Goal: Information Seeking & Learning: Learn about a topic

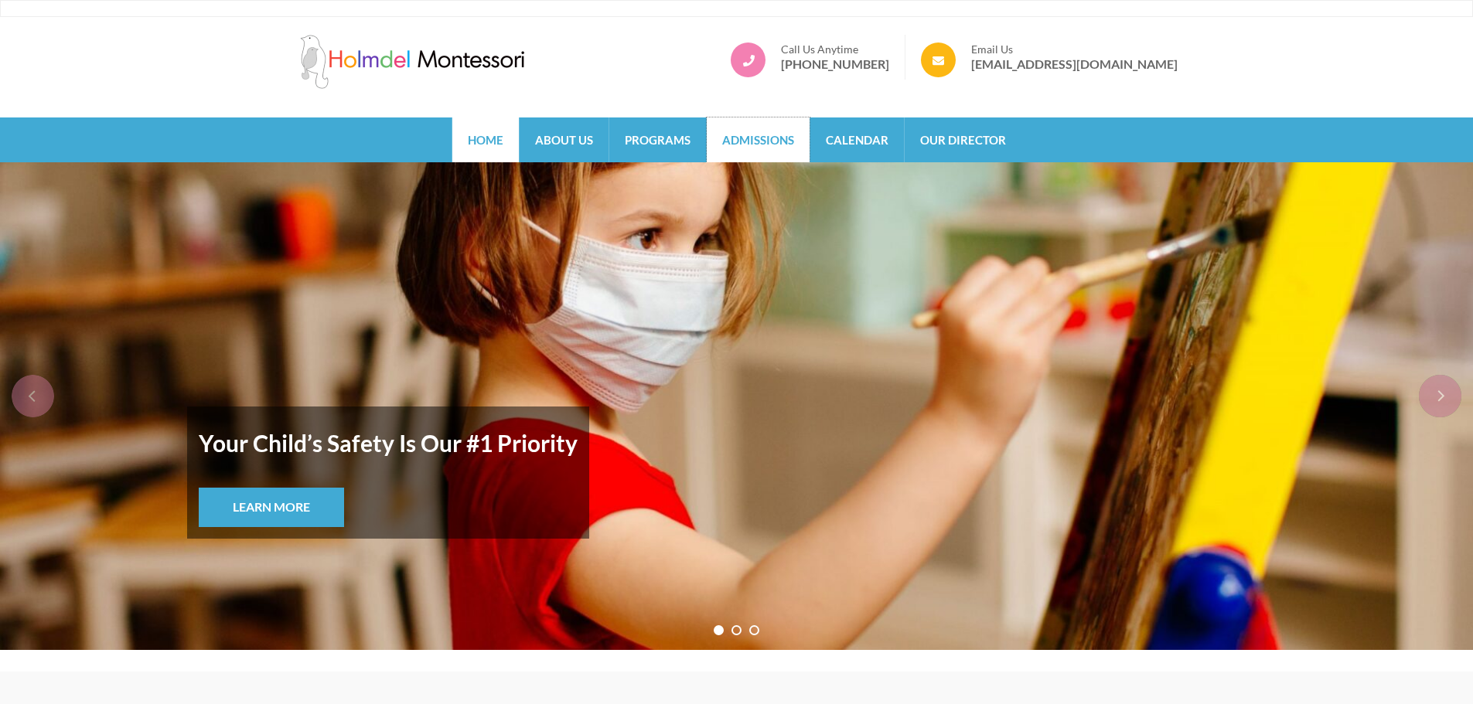
click at [751, 133] on link "Admissions" at bounding box center [758, 140] width 103 height 45
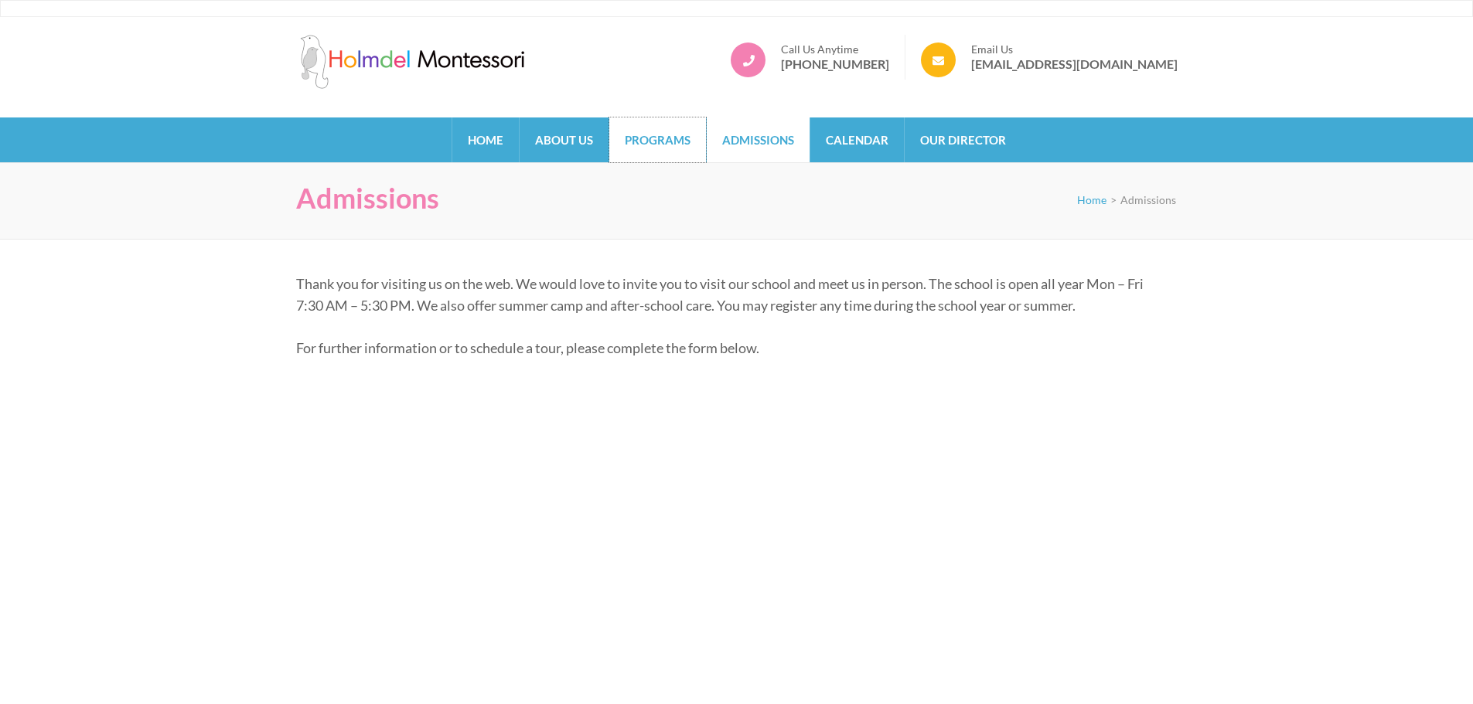
click at [673, 152] on link "Programs" at bounding box center [657, 140] width 97 height 45
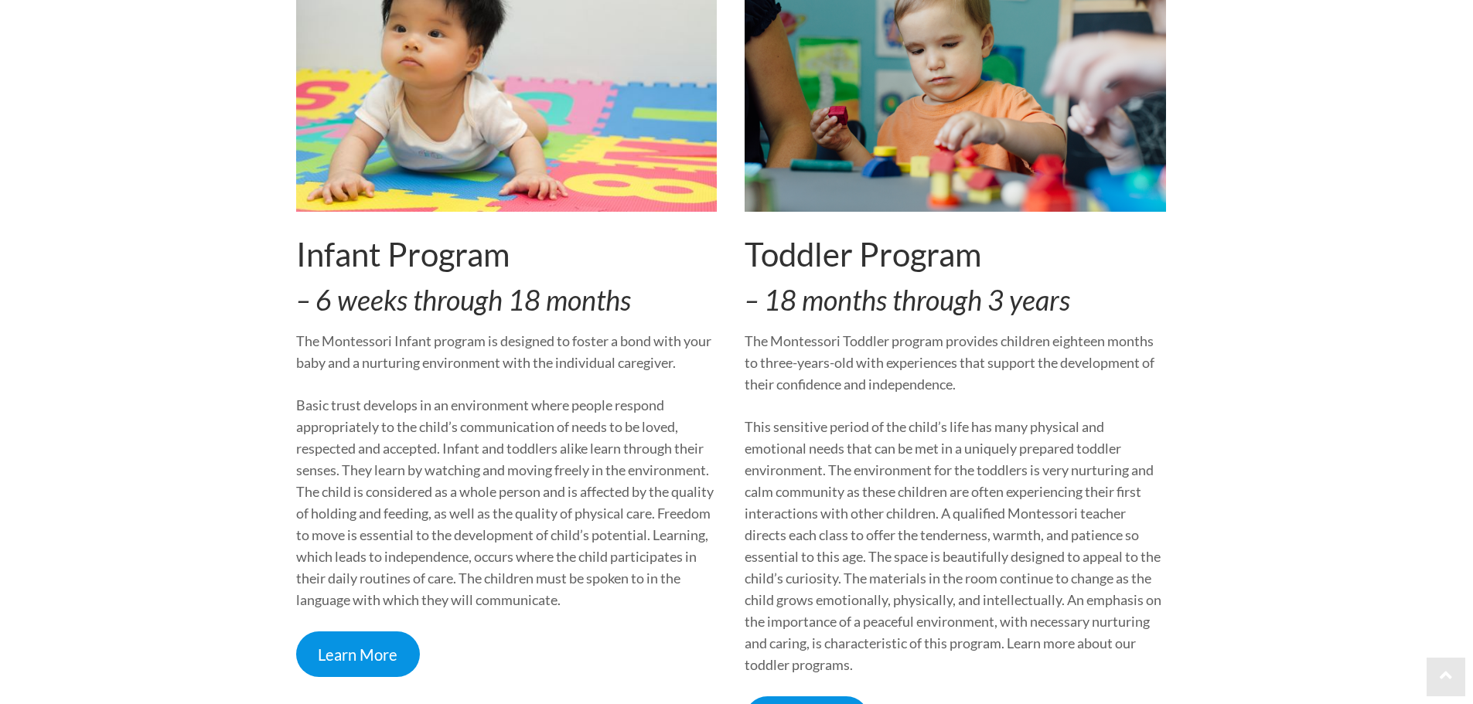
scroll to position [464, 0]
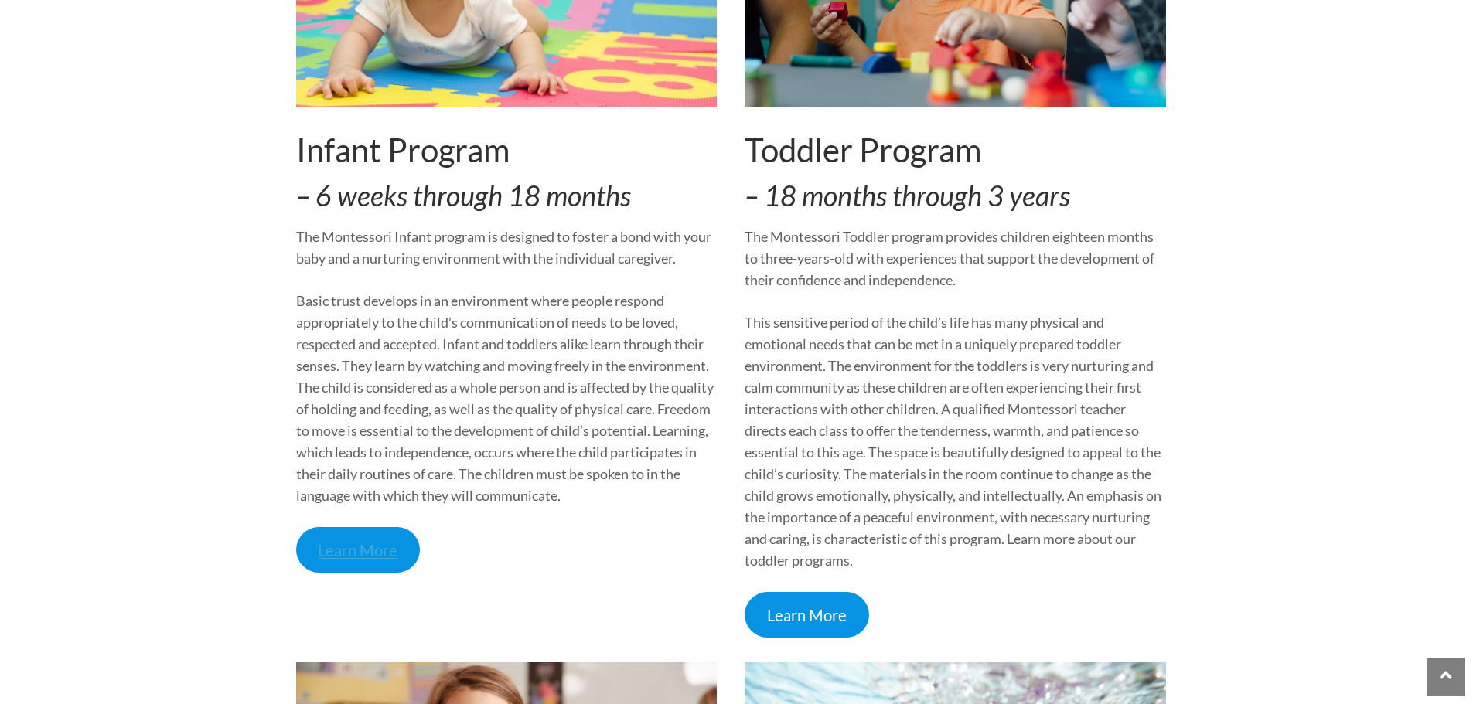
click at [374, 559] on link "Learn More" at bounding box center [358, 550] width 125 height 46
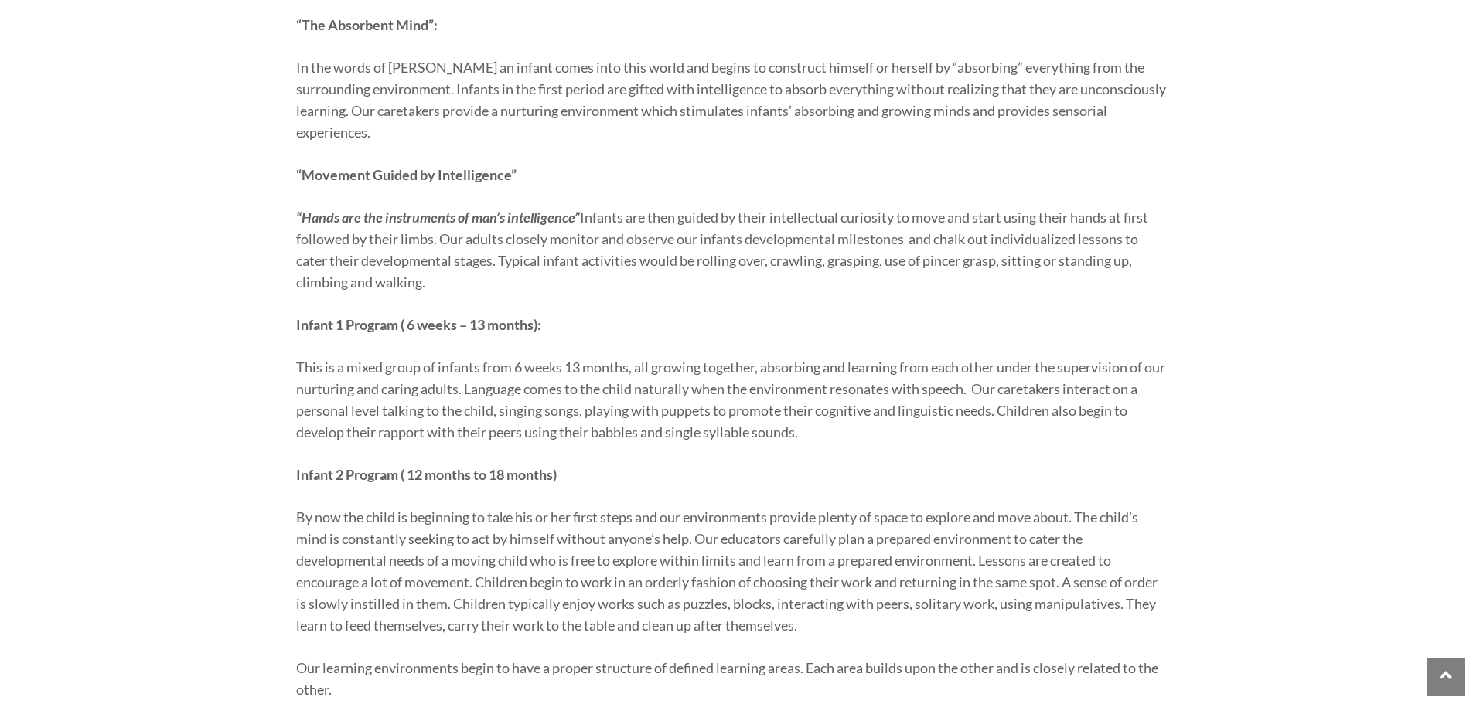
scroll to position [80, 0]
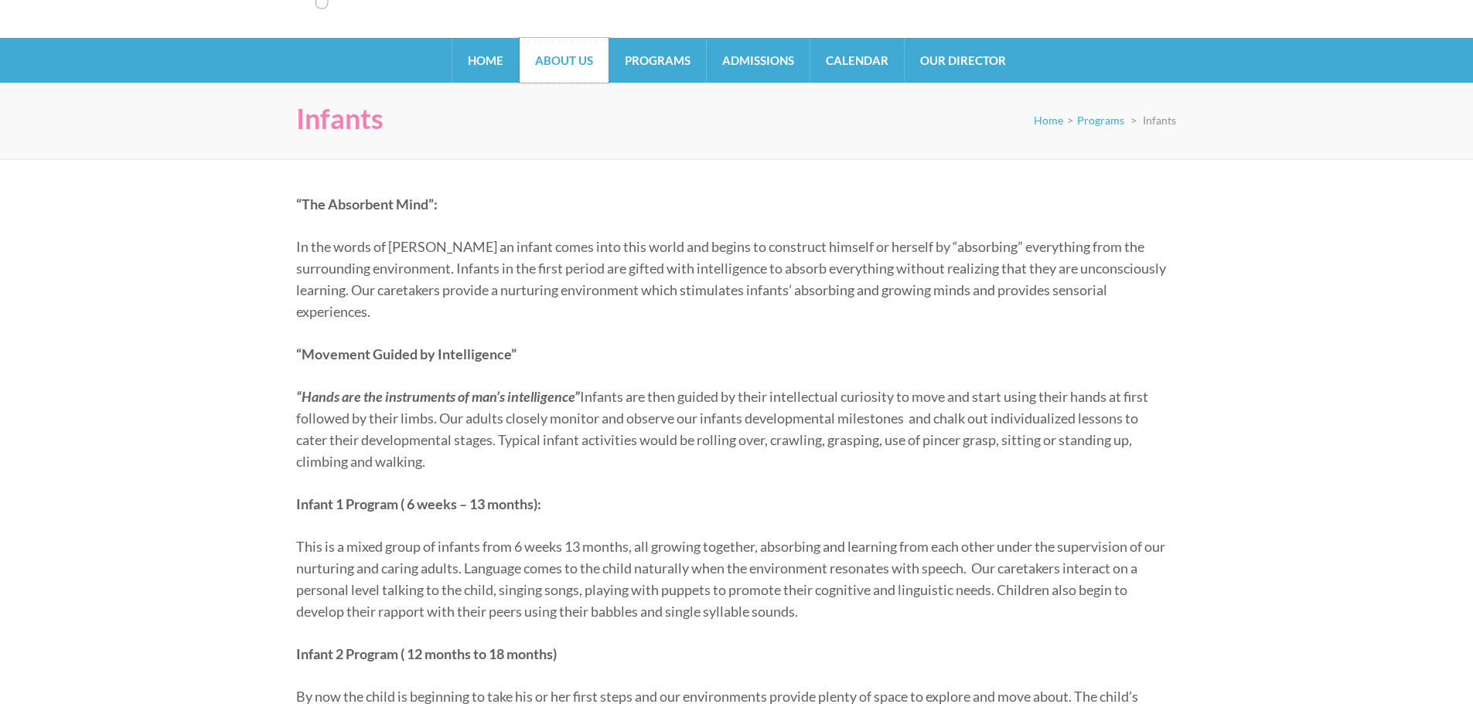
click at [581, 68] on link "About Us" at bounding box center [564, 60] width 89 height 45
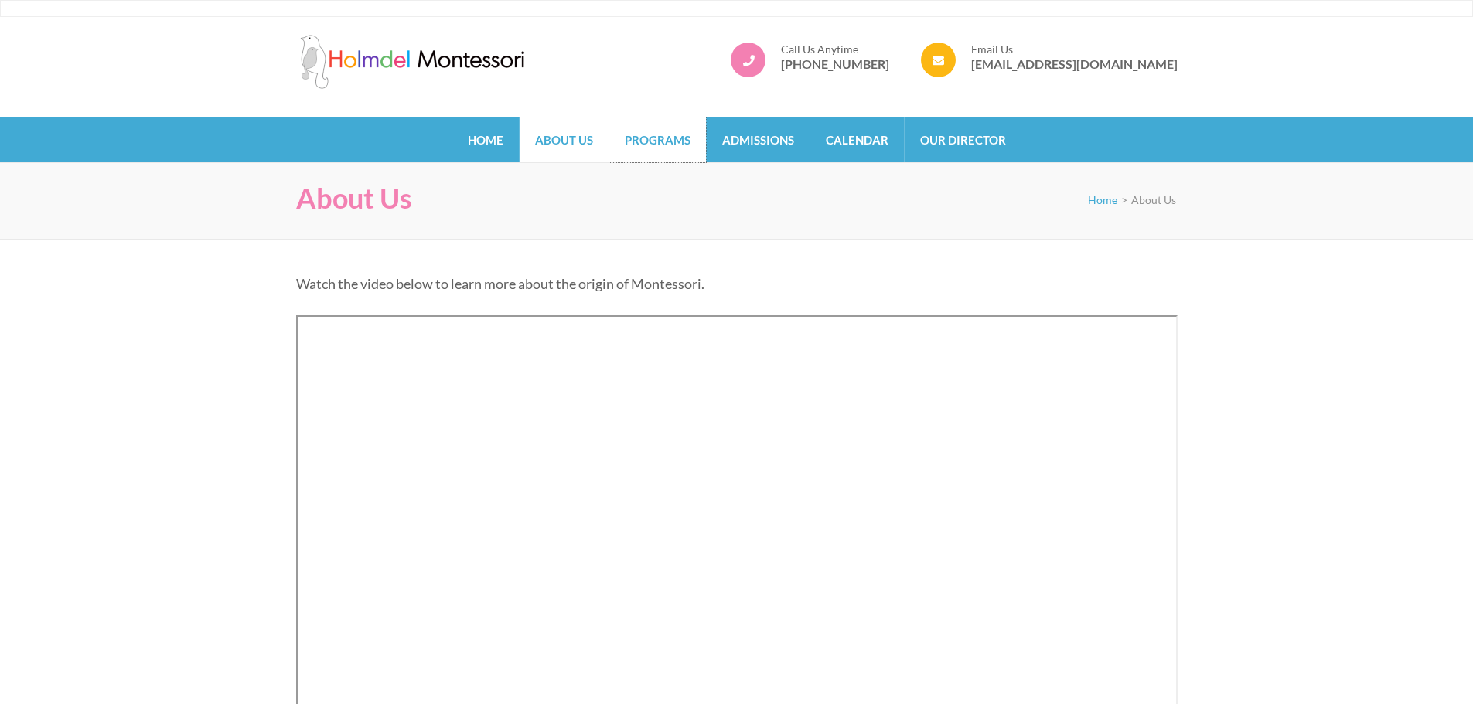
click at [640, 124] on link "Programs" at bounding box center [657, 140] width 97 height 45
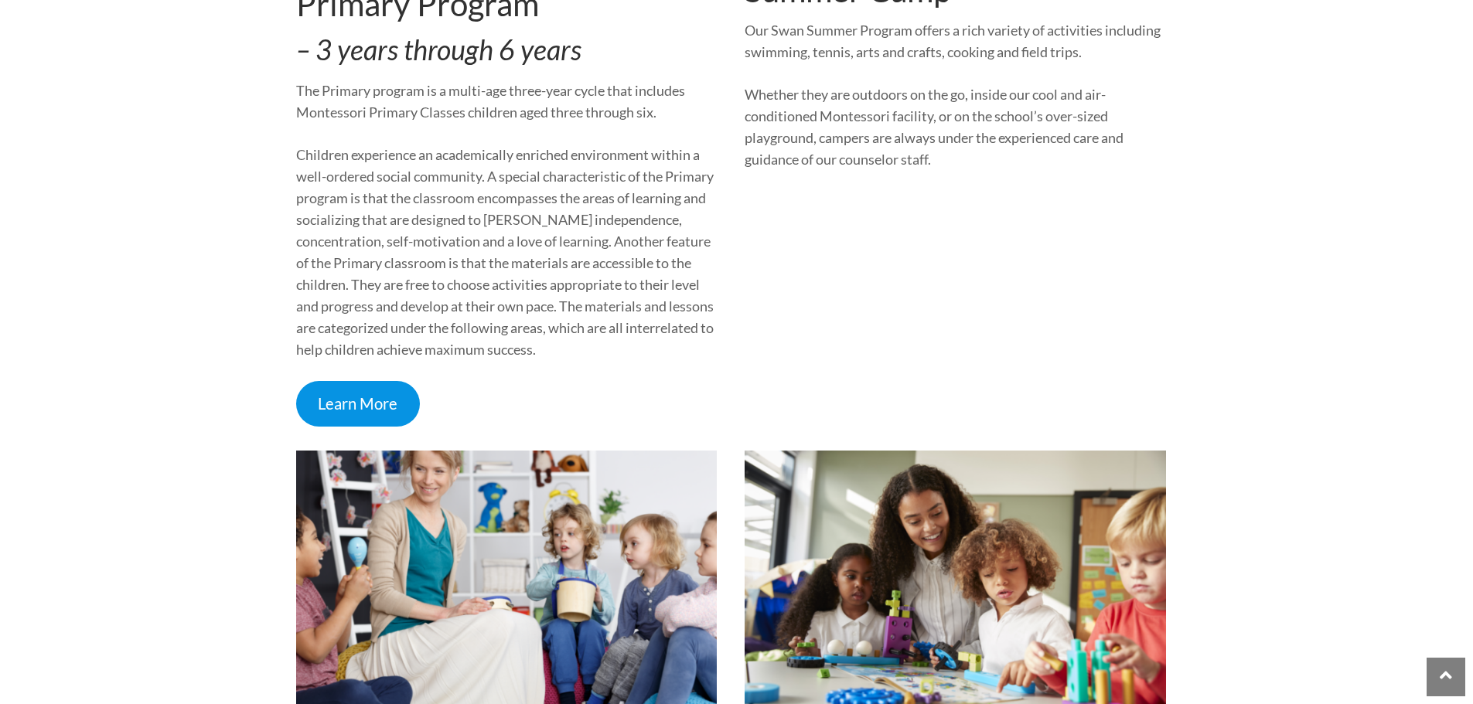
scroll to position [1380, 0]
